Goal: Information Seeking & Learning: Check status

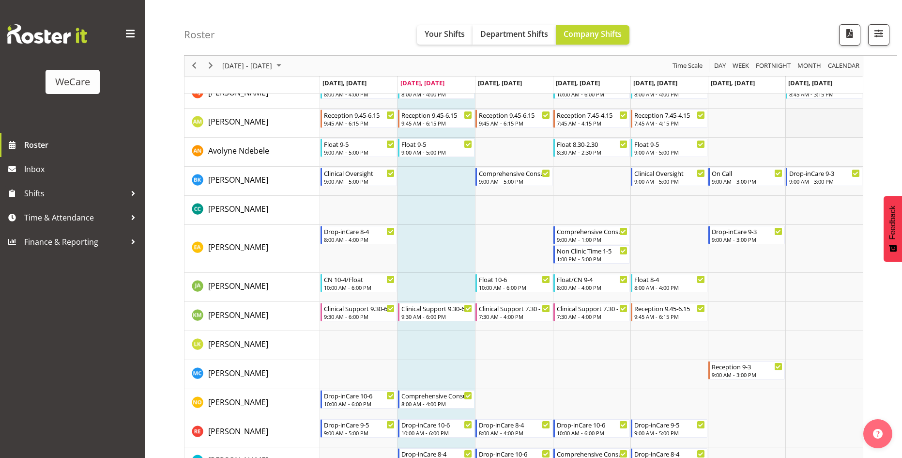
scroll to position [436, 0]
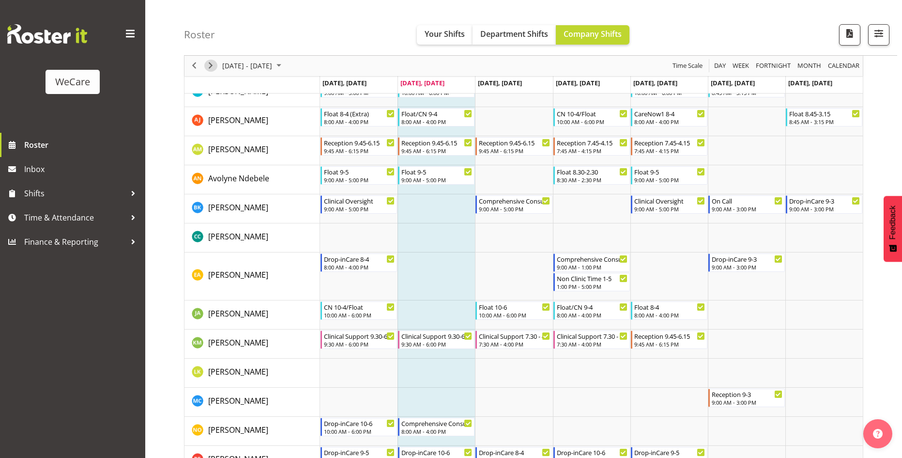
click at [210, 66] on span "Next" at bounding box center [211, 66] width 12 height 12
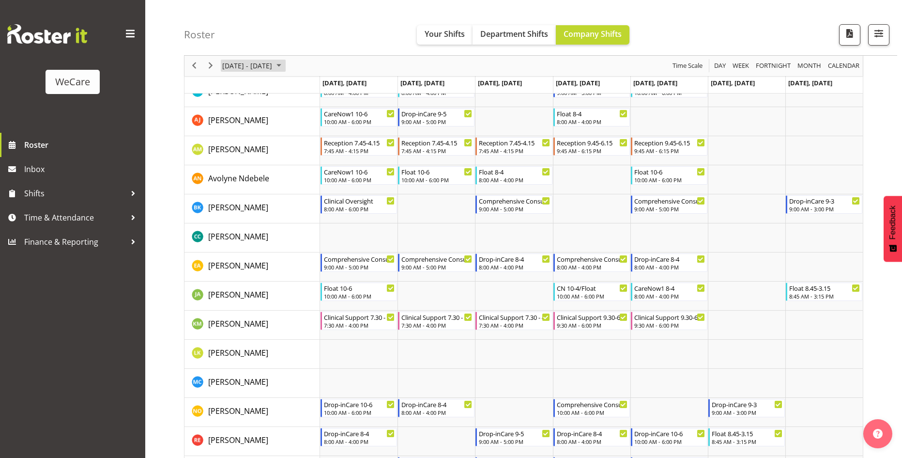
click at [285, 67] on span "October 2025" at bounding box center [279, 66] width 12 height 12
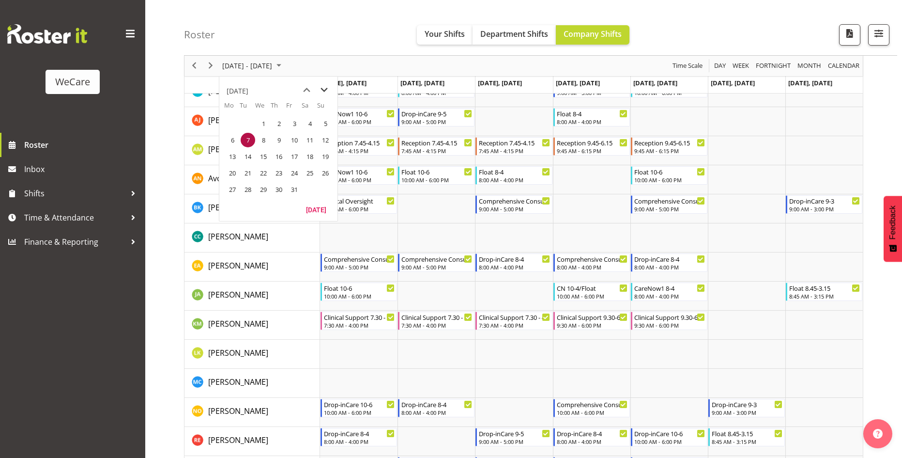
click at [327, 91] on span "next month" at bounding box center [324, 89] width 17 height 17
click at [311, 122] on span "1" at bounding box center [310, 123] width 15 height 15
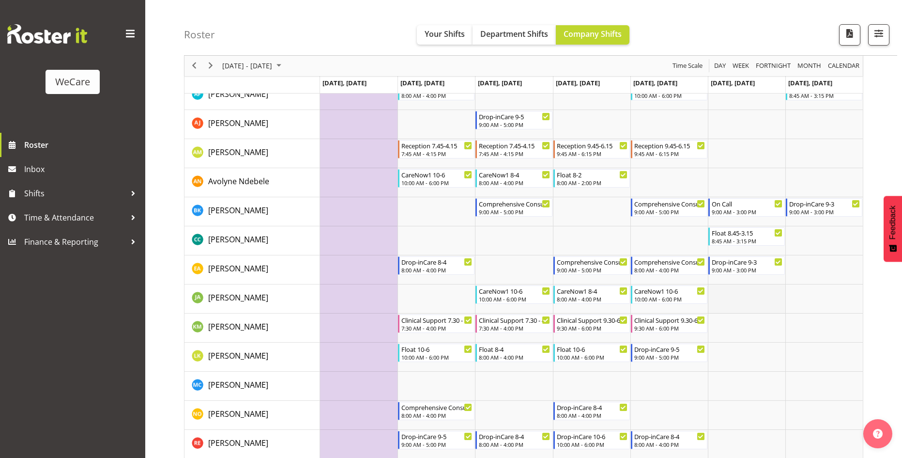
scroll to position [387, 0]
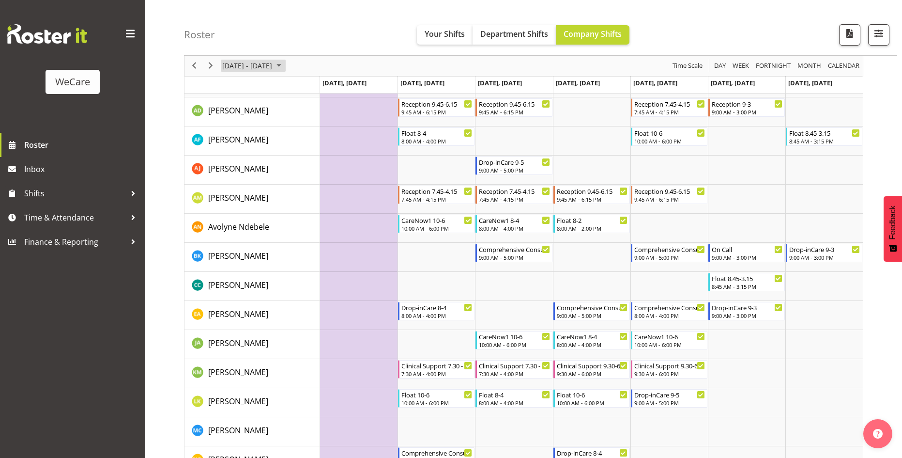
click at [285, 69] on span "November 2025" at bounding box center [279, 66] width 12 height 12
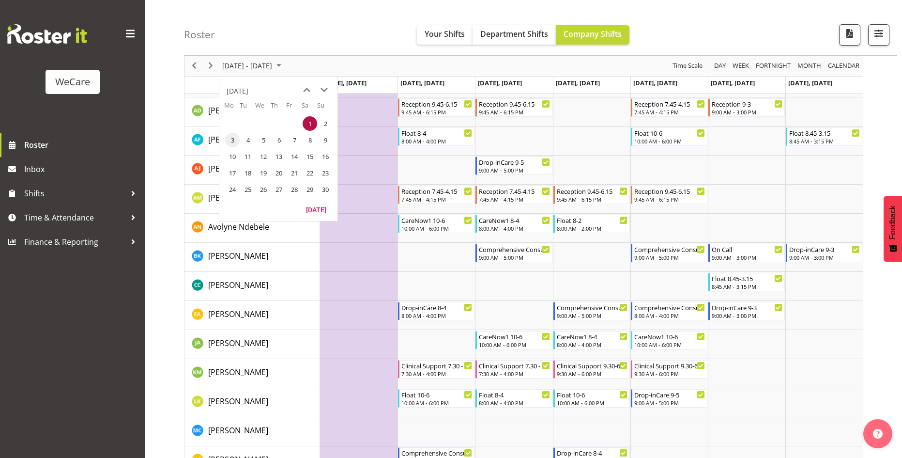
click at [233, 146] on span "3" at bounding box center [232, 140] width 15 height 15
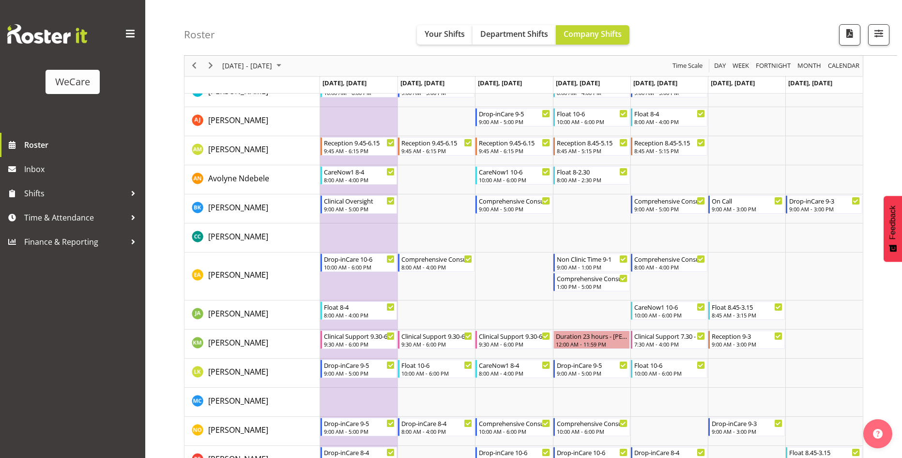
scroll to position [484, 0]
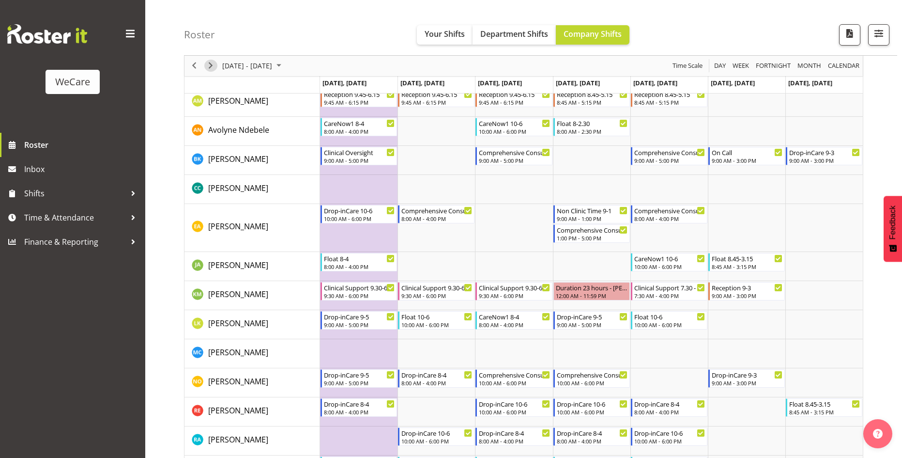
click at [213, 63] on span "Next" at bounding box center [211, 66] width 12 height 12
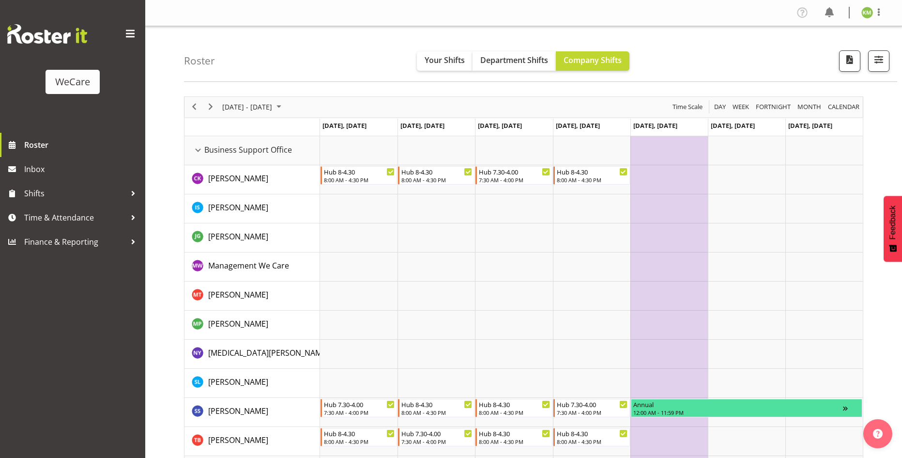
click at [675, 155] on td "Timeline Week of November 10, 2025" at bounding box center [668, 150] width 77 height 29
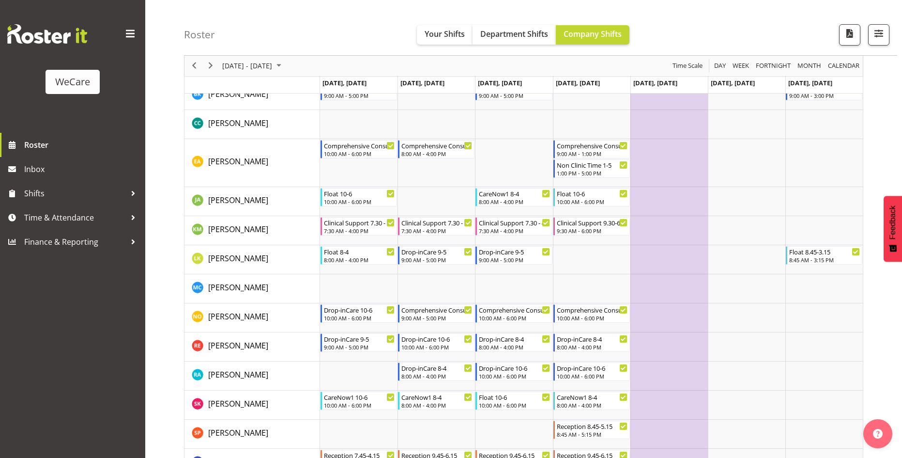
scroll to position [533, 0]
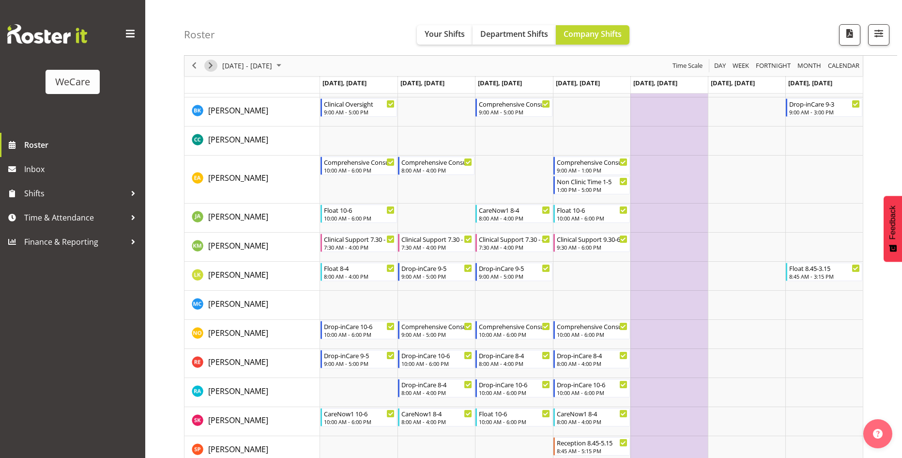
click at [215, 66] on span "Next" at bounding box center [211, 66] width 12 height 12
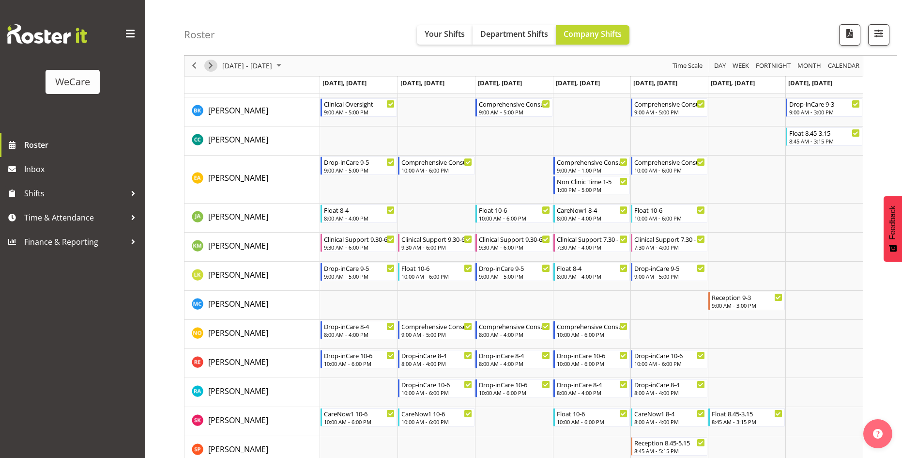
click at [215, 66] on span "Next" at bounding box center [211, 66] width 12 height 12
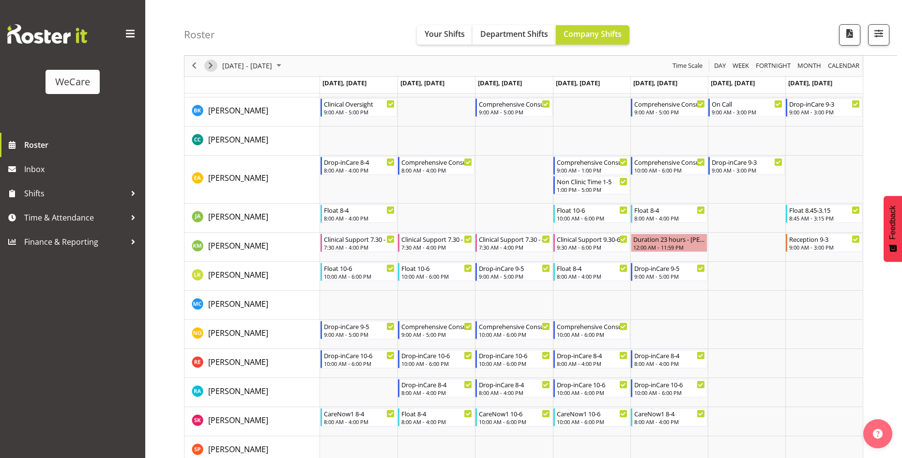
click at [211, 66] on span "Next" at bounding box center [211, 66] width 12 height 12
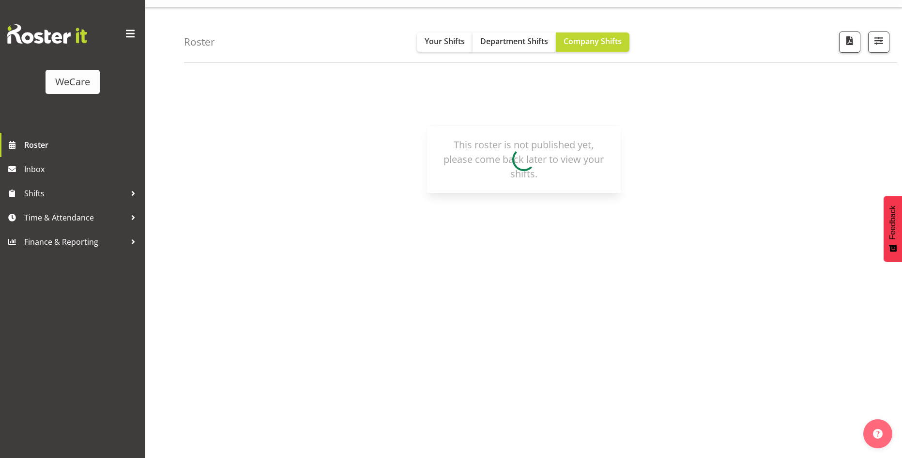
scroll to position [19, 0]
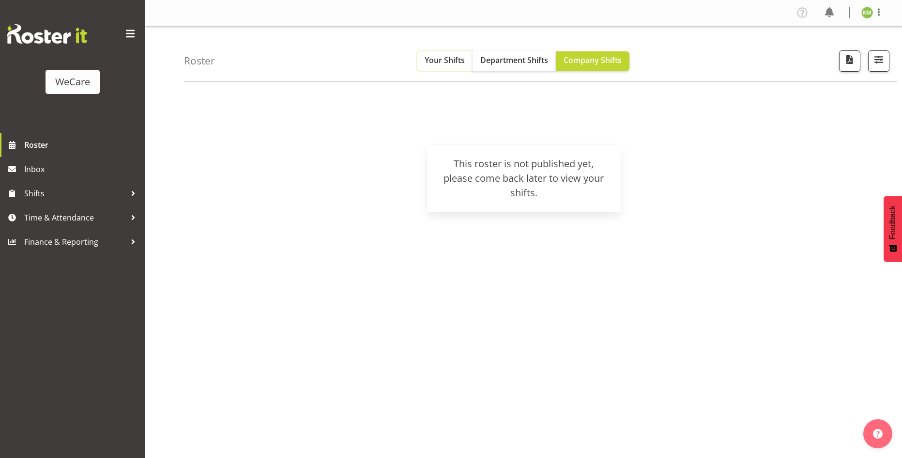
click at [443, 57] on span "Your Shifts" at bounding box center [445, 60] width 40 height 11
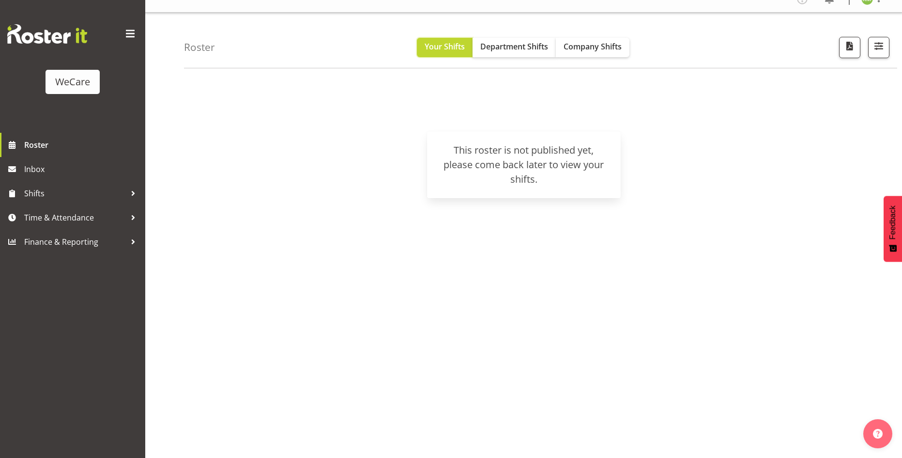
scroll to position [19, 0]
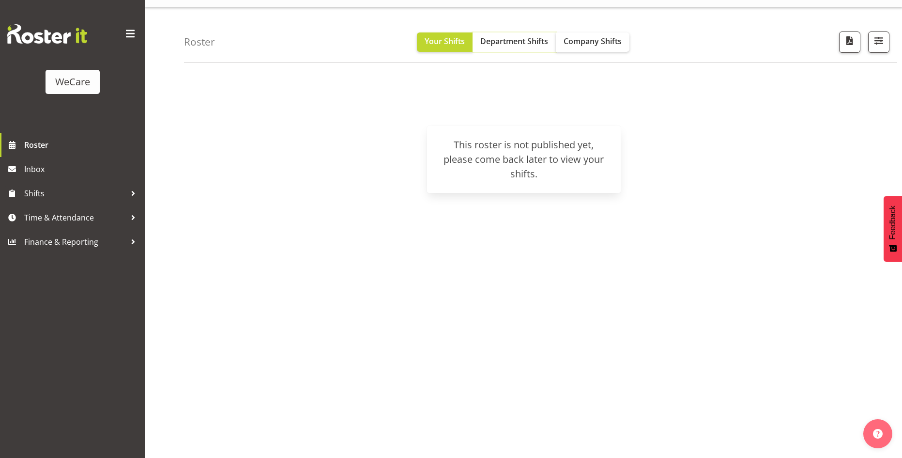
click at [513, 44] on span "Department Shifts" at bounding box center [514, 41] width 68 height 11
click at [598, 43] on span "Company Shifts" at bounding box center [593, 41] width 58 height 11
